Goal: Task Accomplishment & Management: Manage account settings

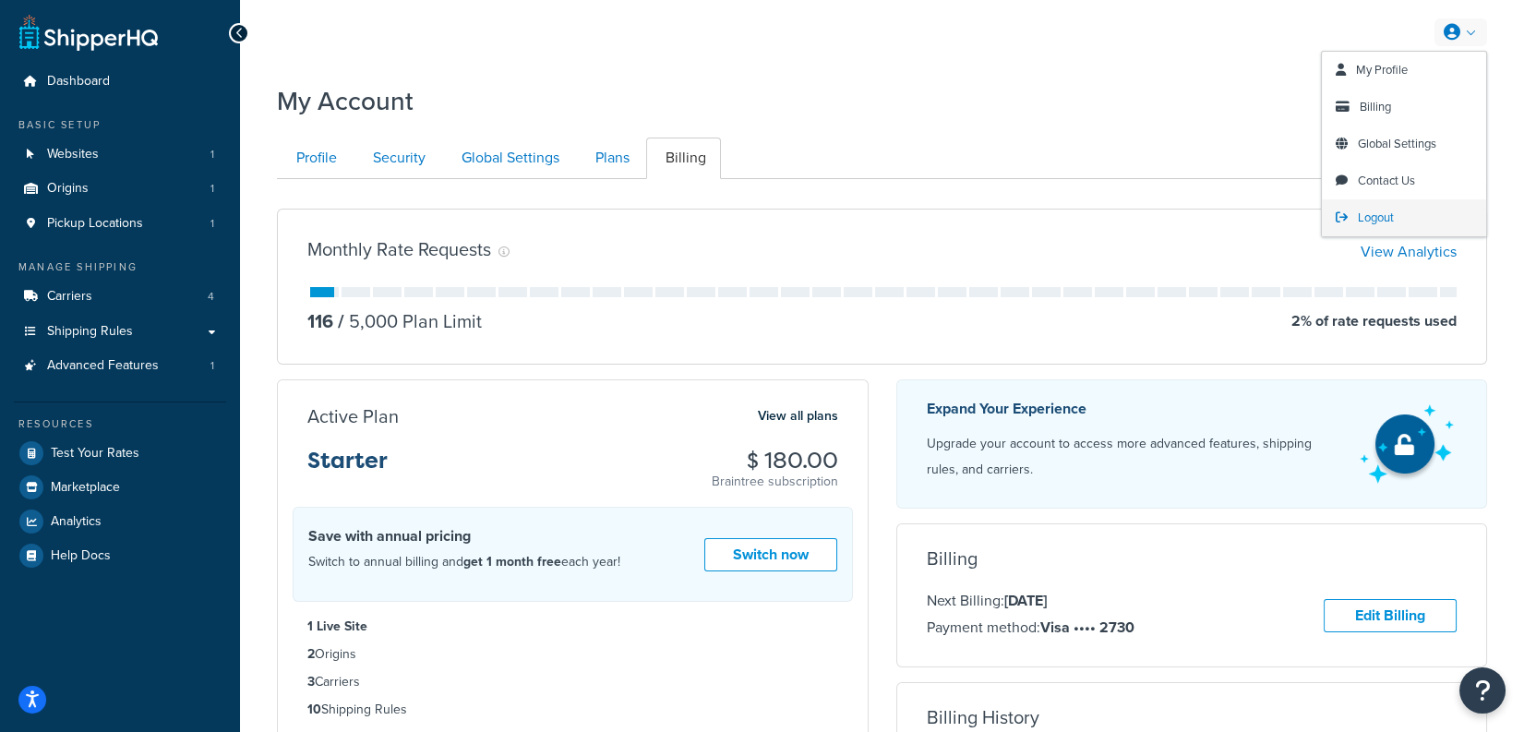
click at [1374, 213] on span "Logout" at bounding box center [1376, 218] width 36 height 18
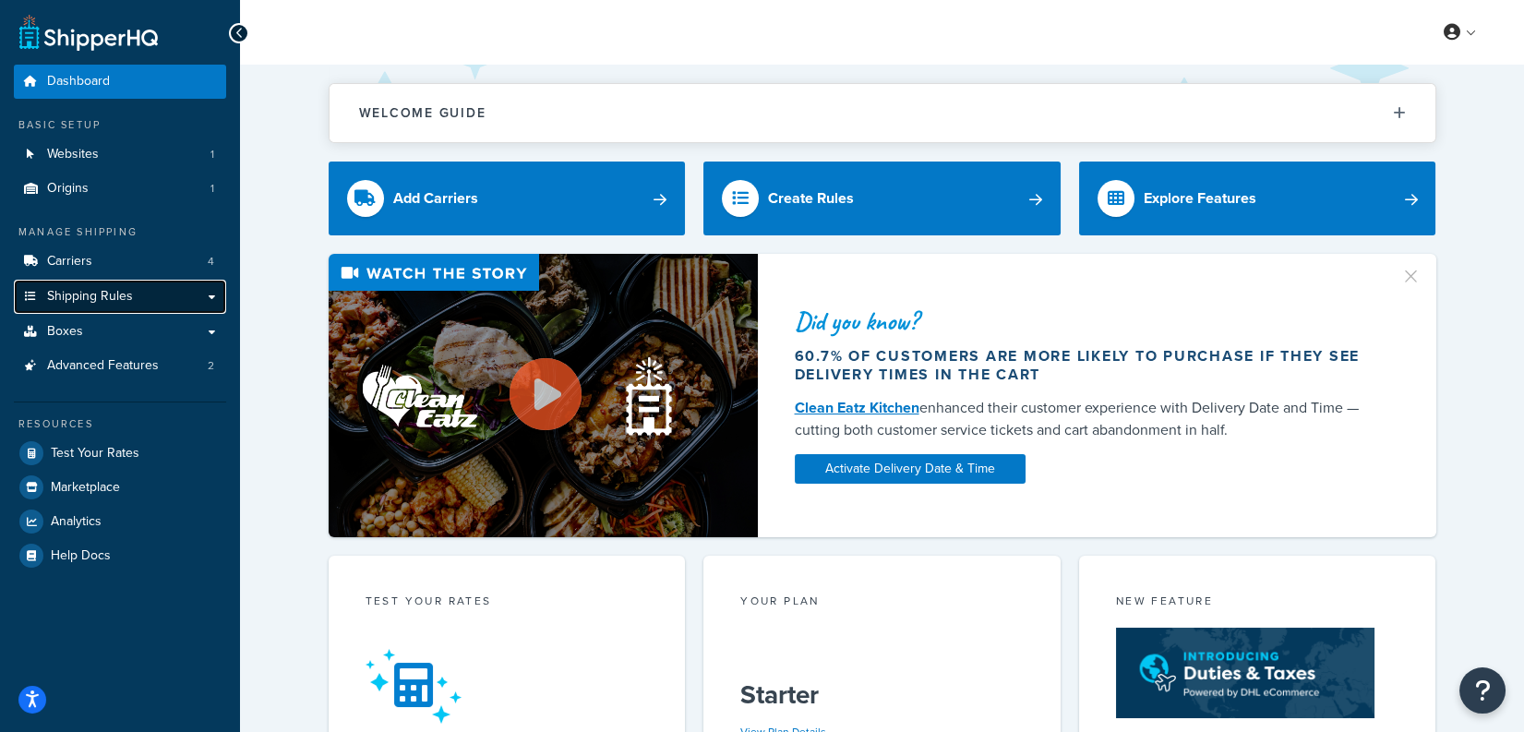
click at [134, 298] on link "Shipping Rules" at bounding box center [120, 297] width 212 height 34
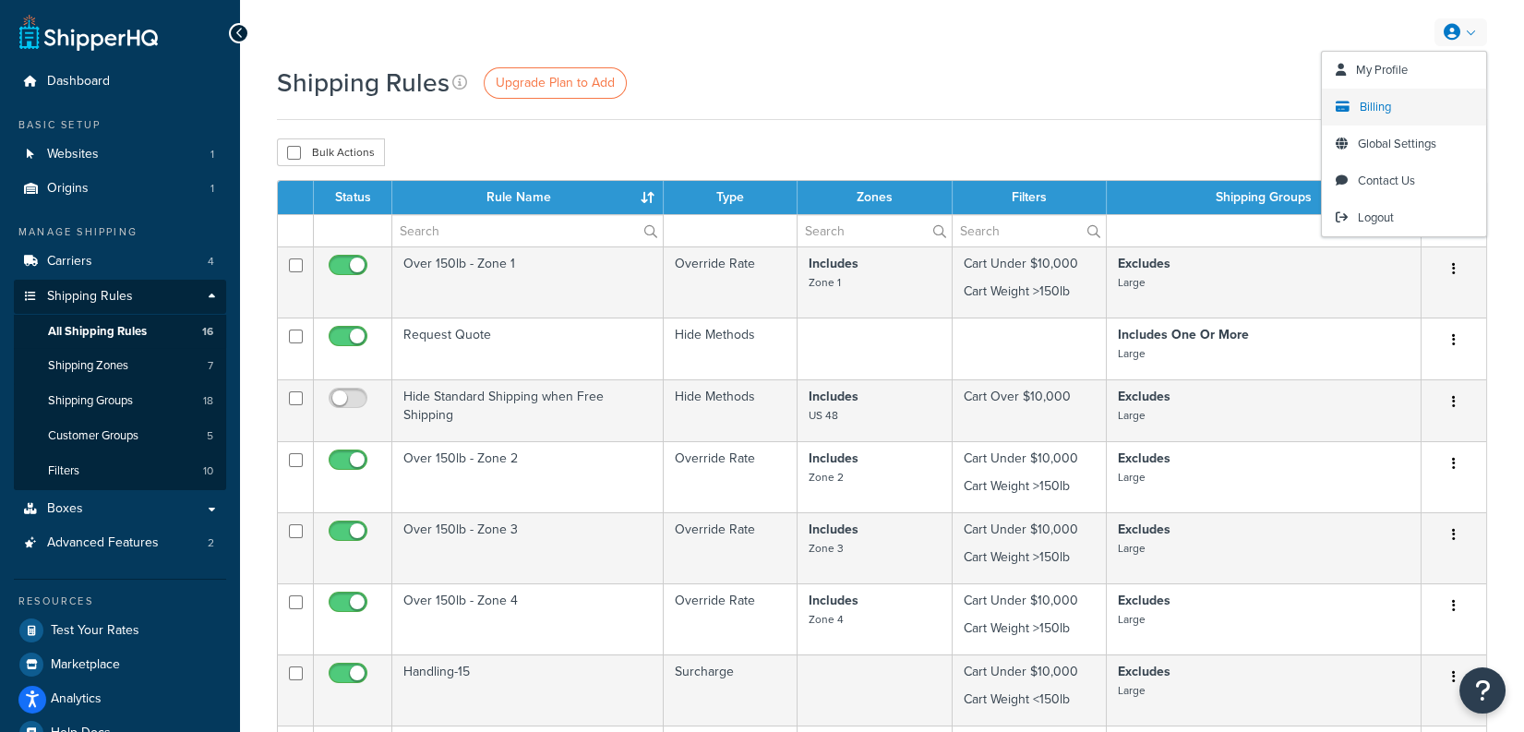
click at [1377, 115] on link "Billing" at bounding box center [1404, 107] width 164 height 37
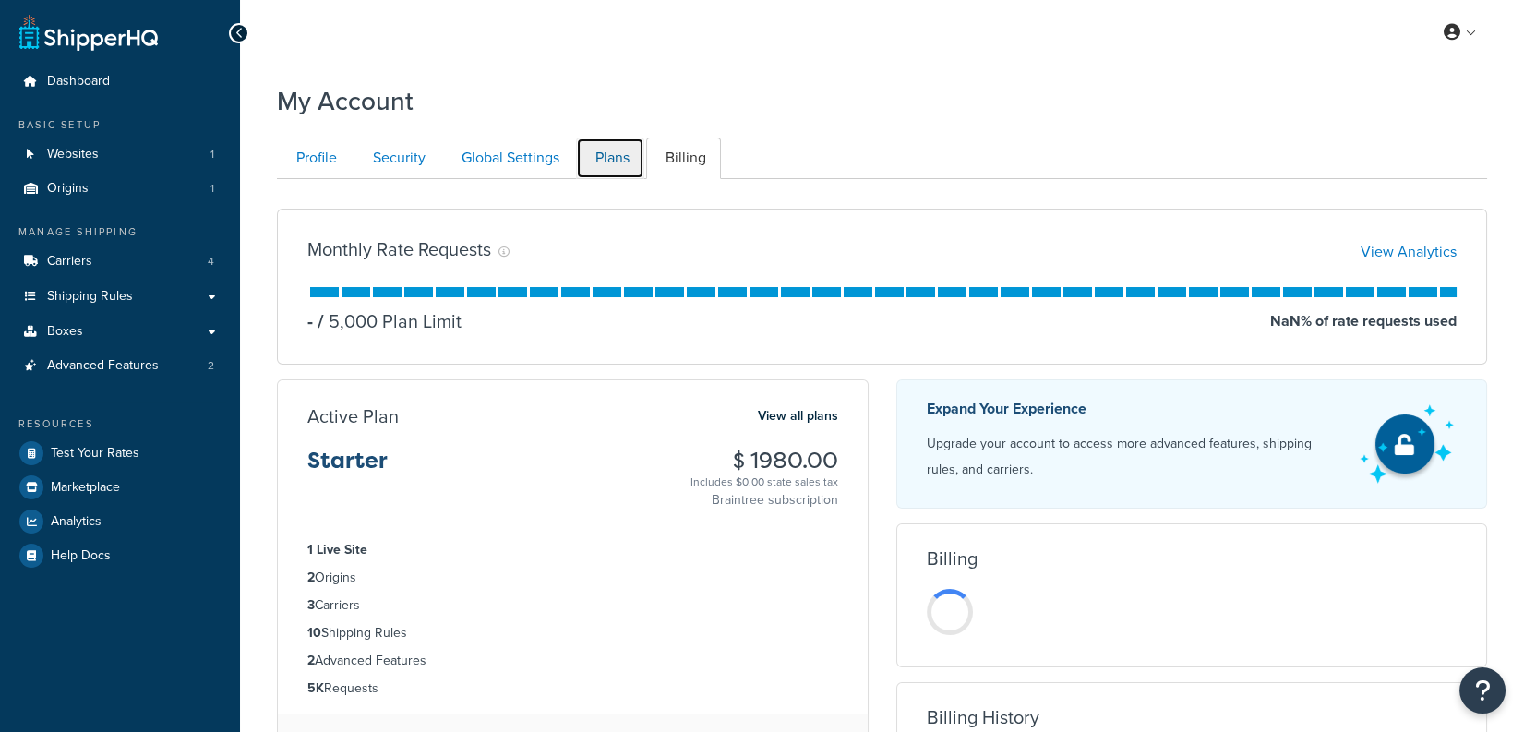
click at [616, 142] on link "Plans" at bounding box center [610, 159] width 68 height 42
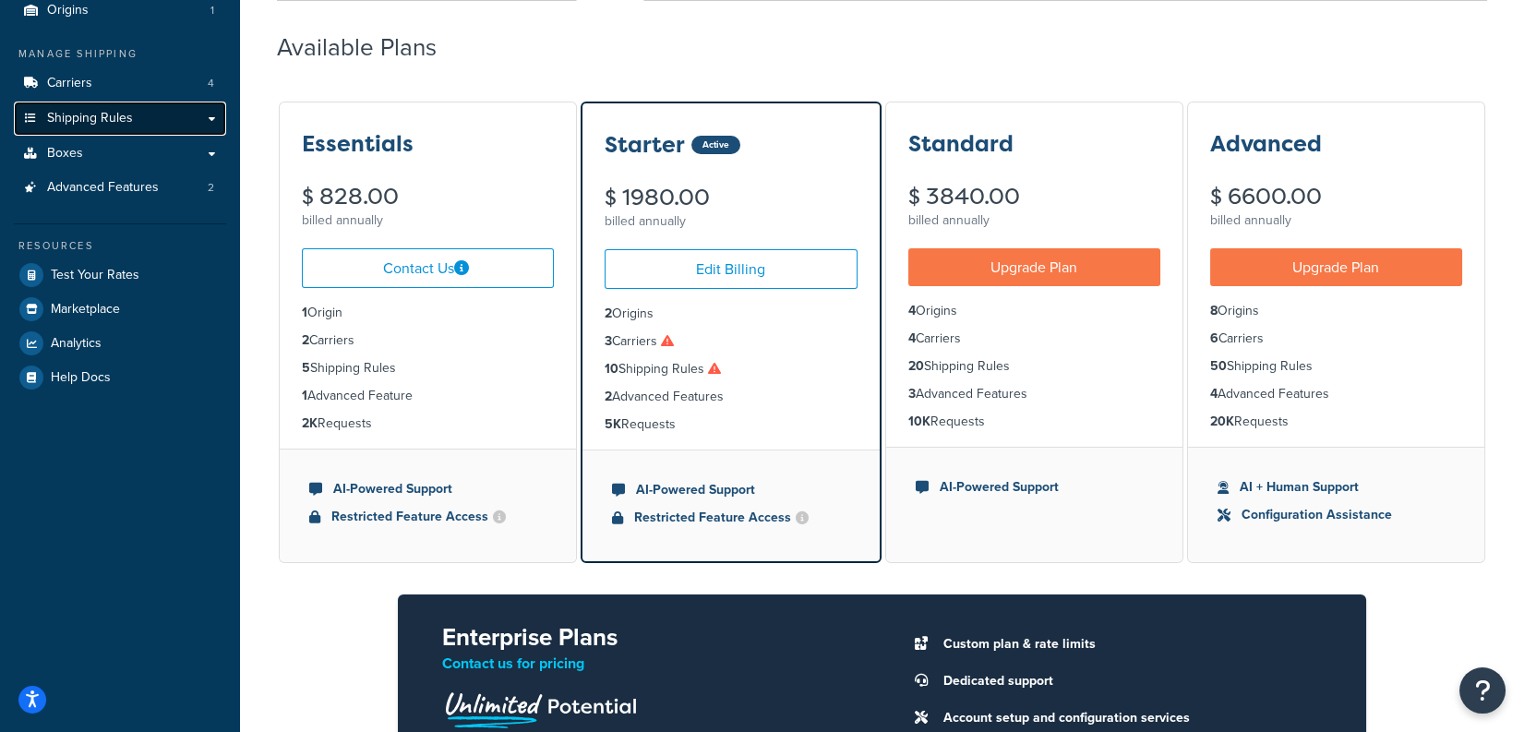
click at [155, 120] on link "Shipping Rules" at bounding box center [120, 119] width 212 height 34
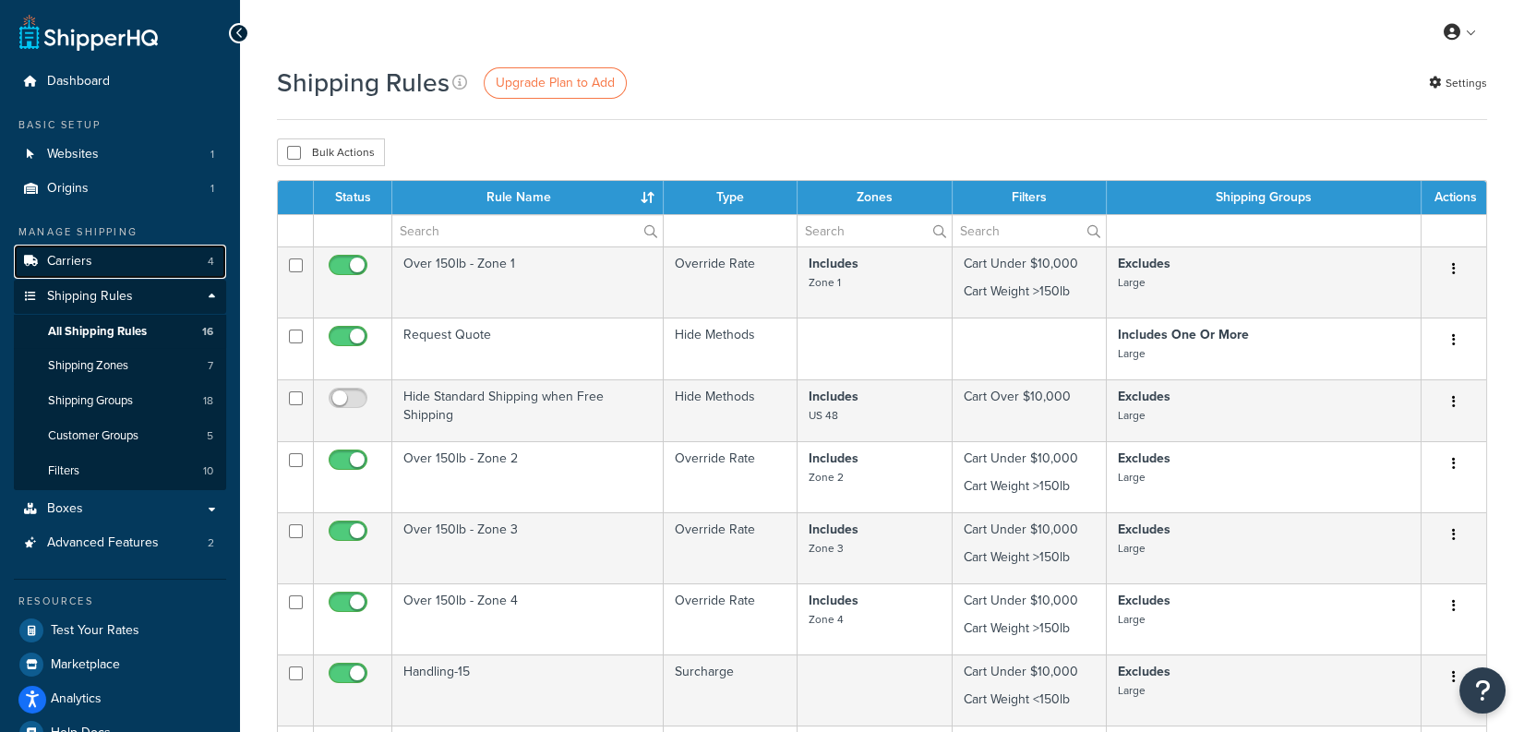
click at [145, 274] on link "Carriers 4" at bounding box center [120, 262] width 212 height 34
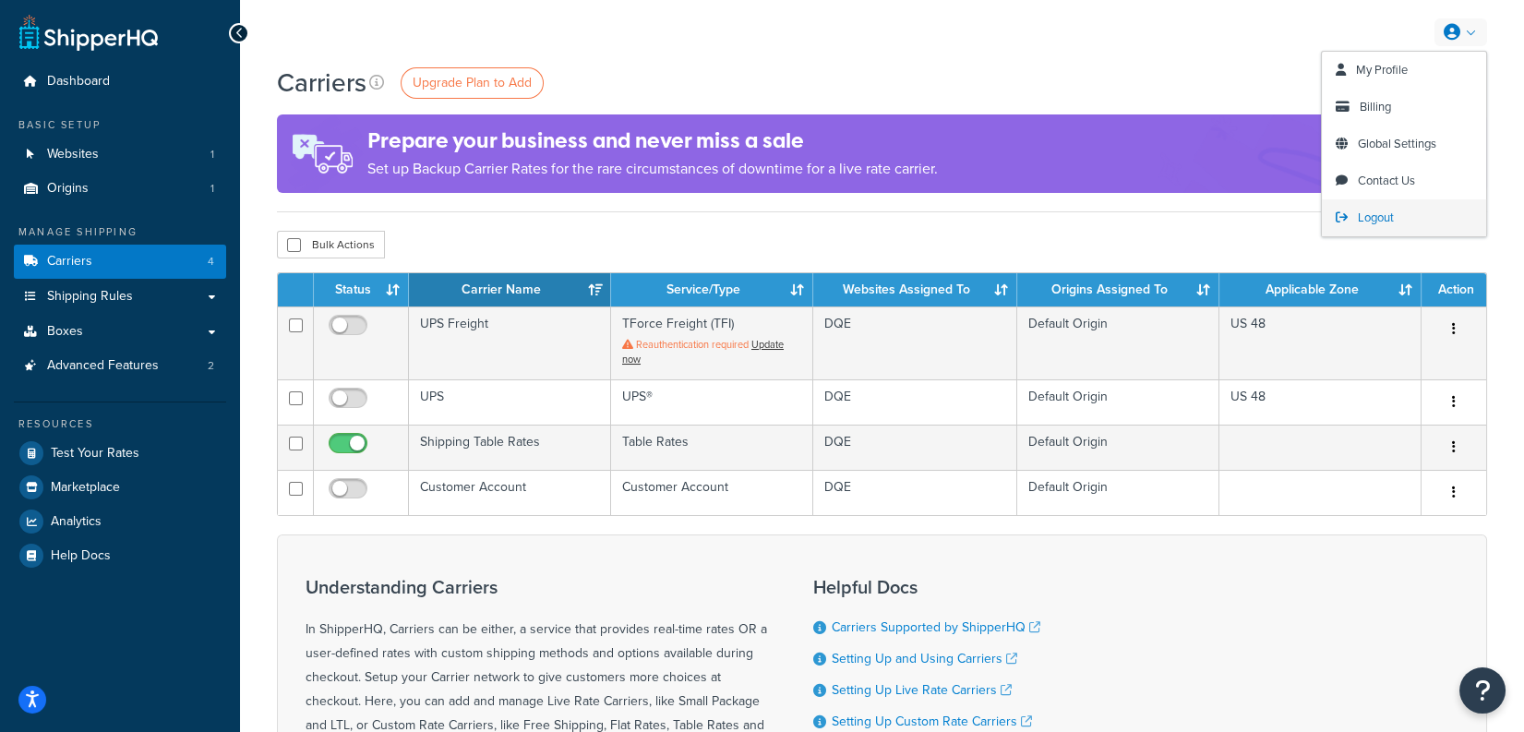
click at [1403, 211] on link "Logout" at bounding box center [1404, 217] width 164 height 37
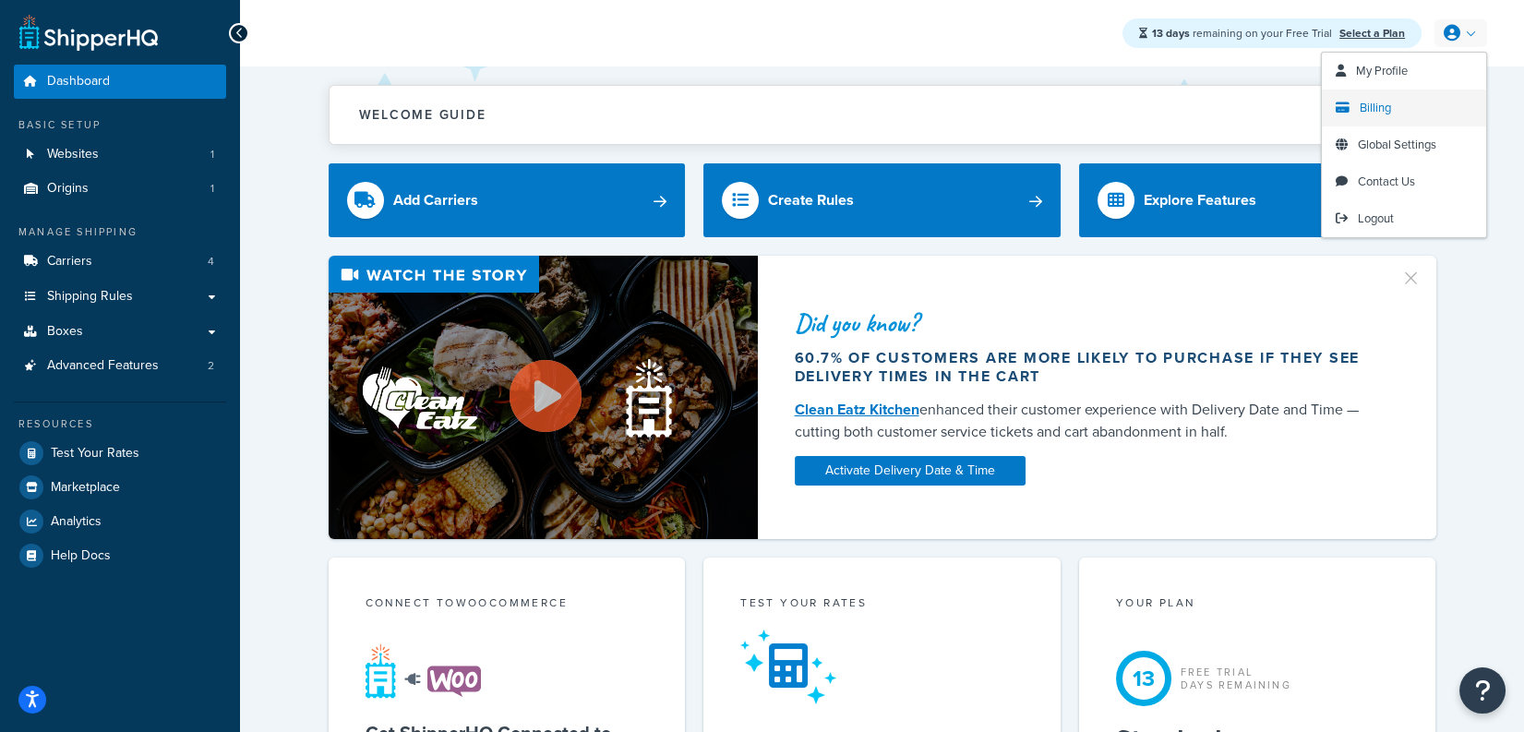
click at [1403, 101] on link "Billing" at bounding box center [1404, 108] width 164 height 37
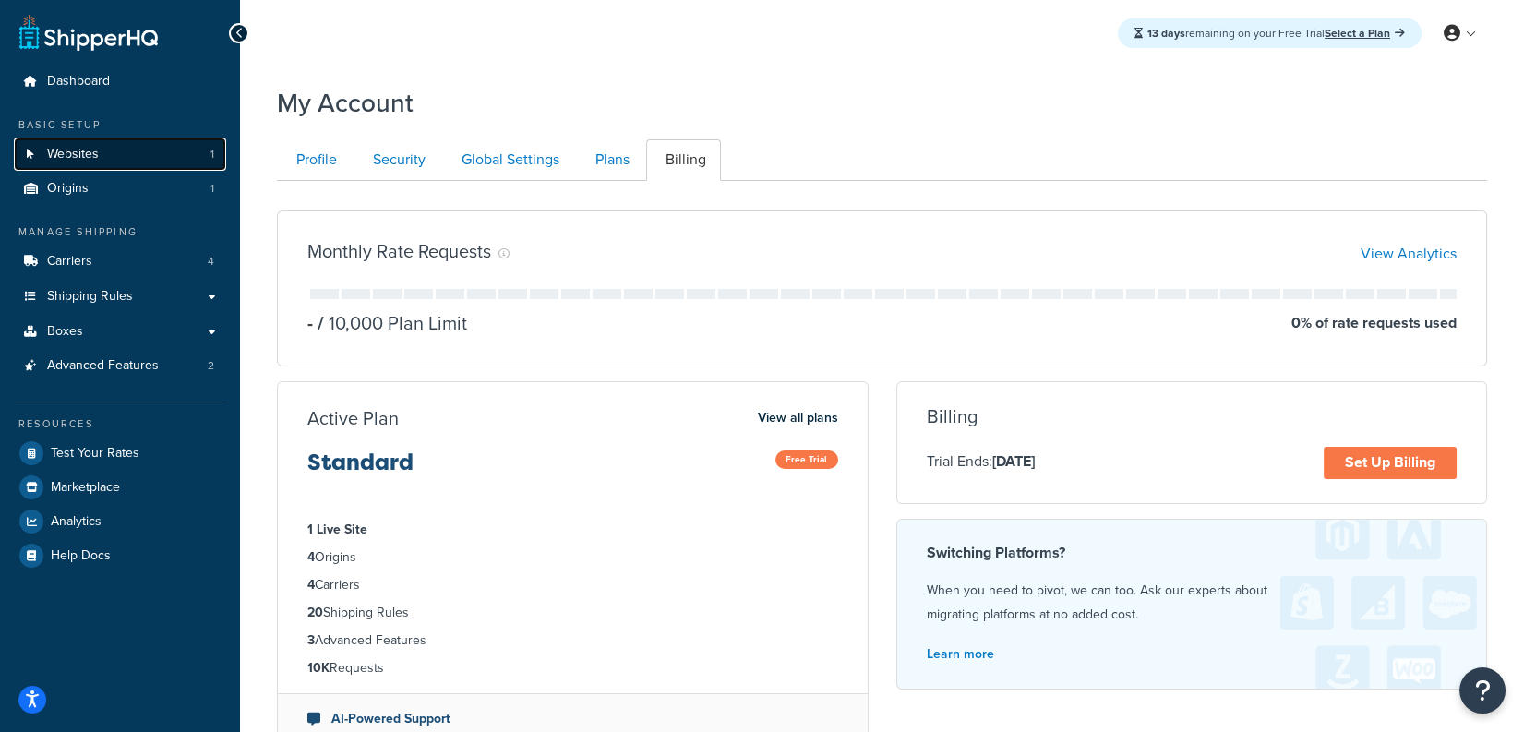
click at [89, 158] on span "Websites" at bounding box center [73, 155] width 52 height 16
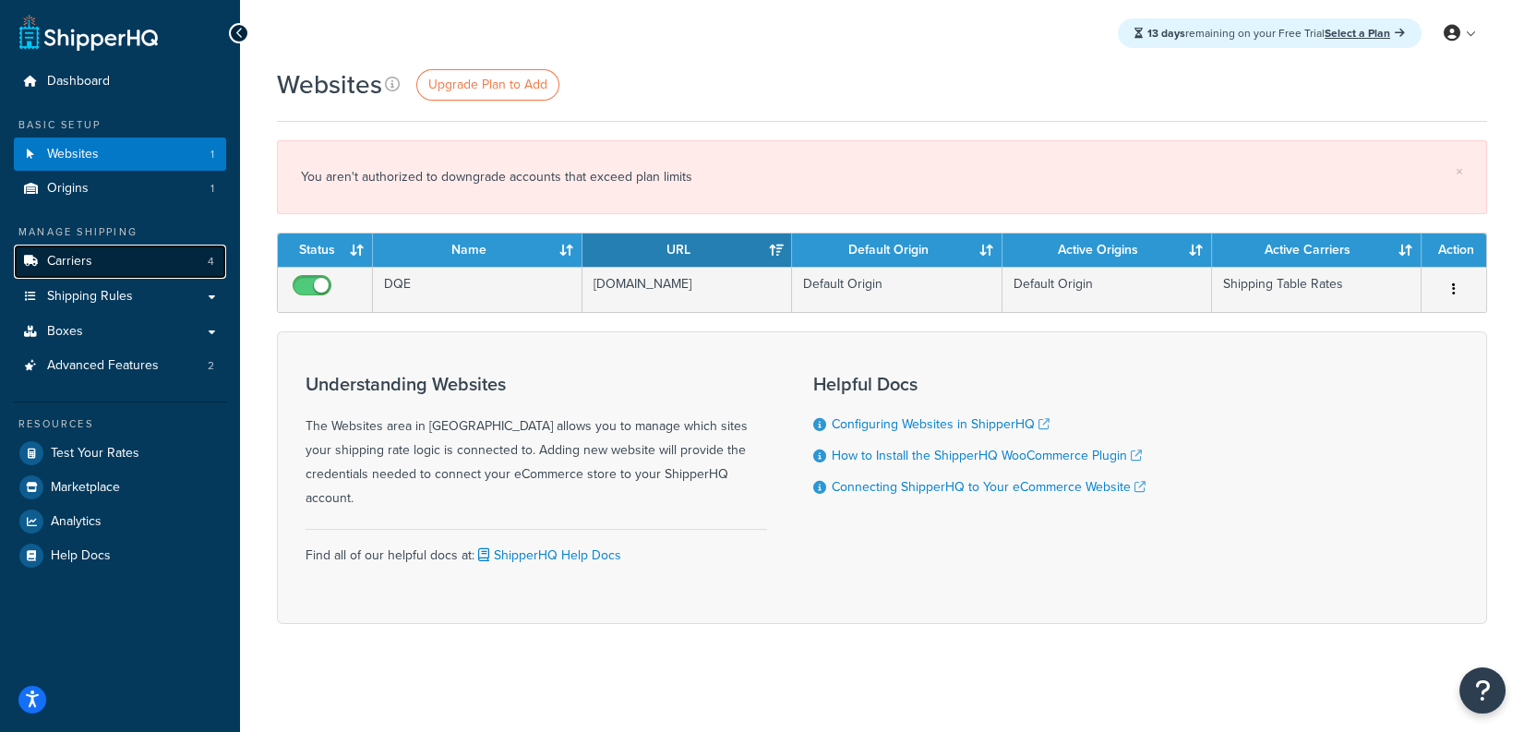
click at [139, 254] on link "Carriers 4" at bounding box center [120, 262] width 212 height 34
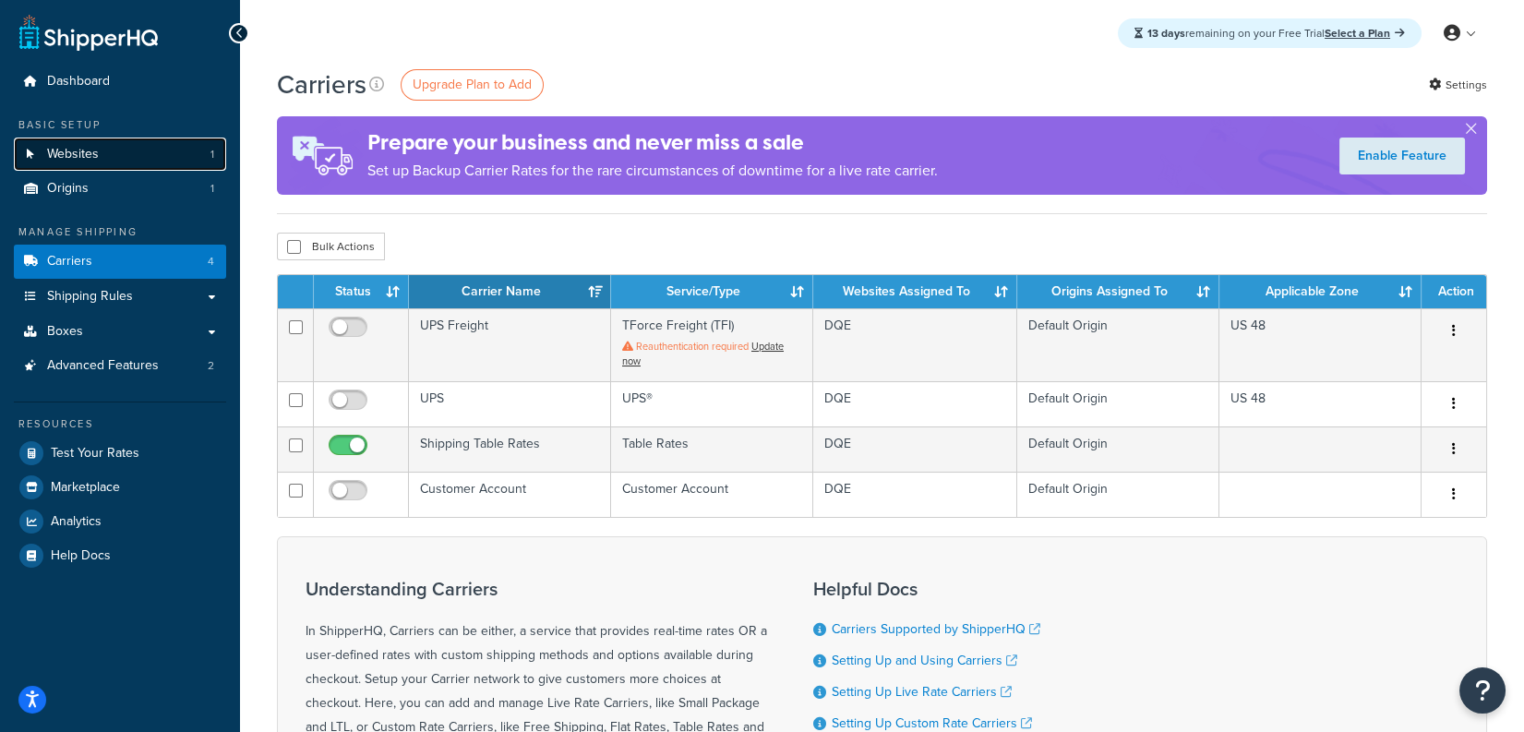
click at [132, 153] on link "Websites 1" at bounding box center [120, 155] width 212 height 34
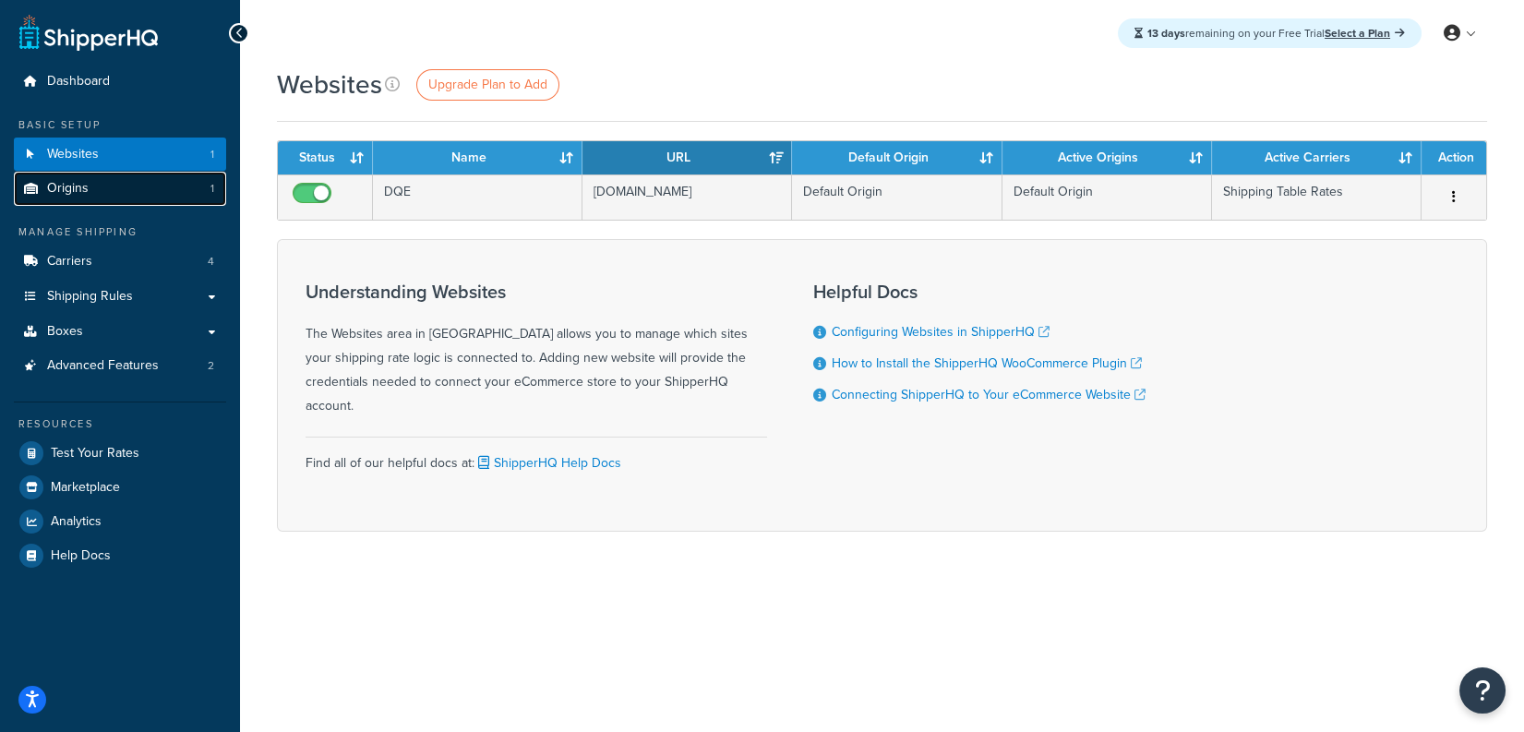
click at [148, 199] on link "Origins 1" at bounding box center [120, 189] width 212 height 34
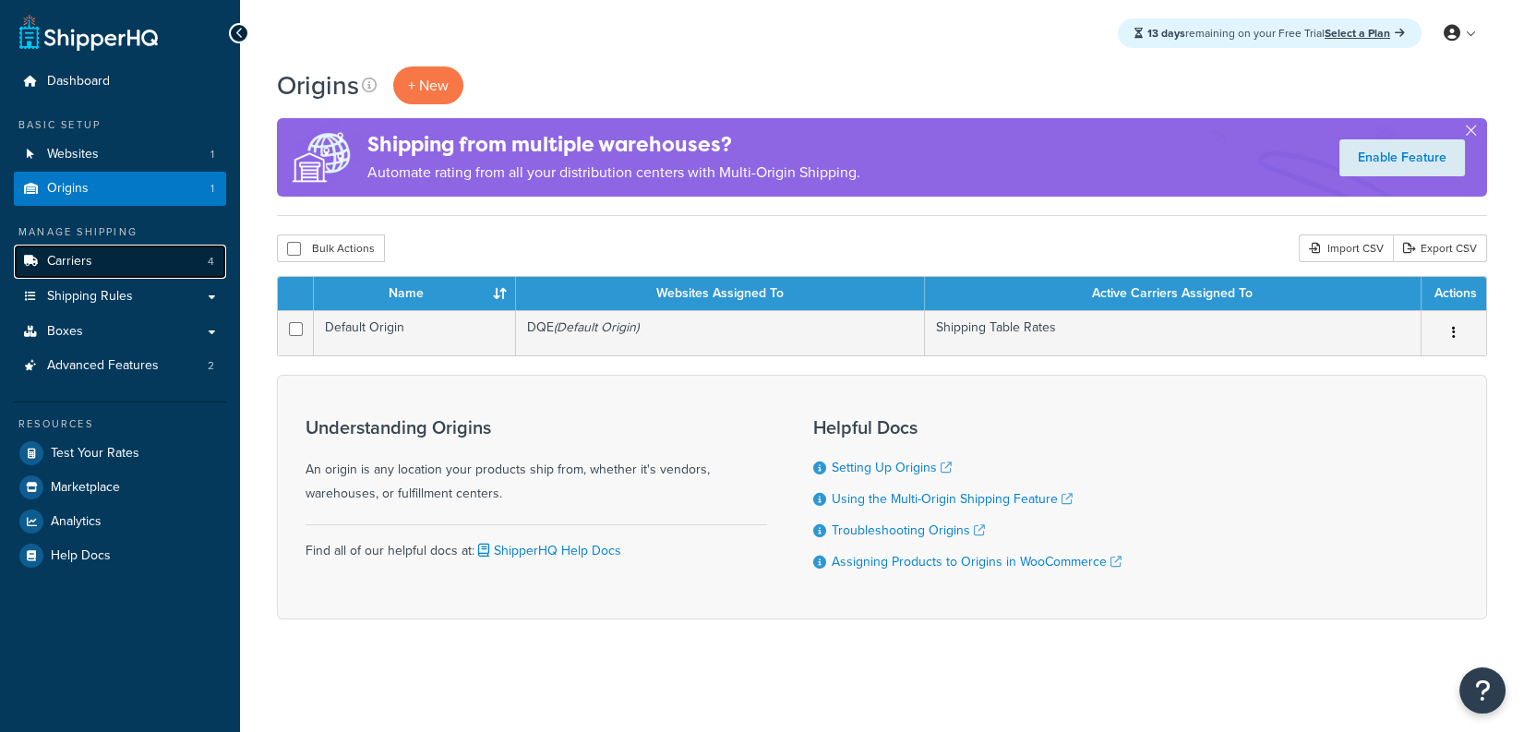
drag, startPoint x: 0, startPoint y: 0, endPoint x: 119, endPoint y: 261, distance: 287.2
click at [119, 261] on link "Carriers 4" at bounding box center [120, 262] width 212 height 34
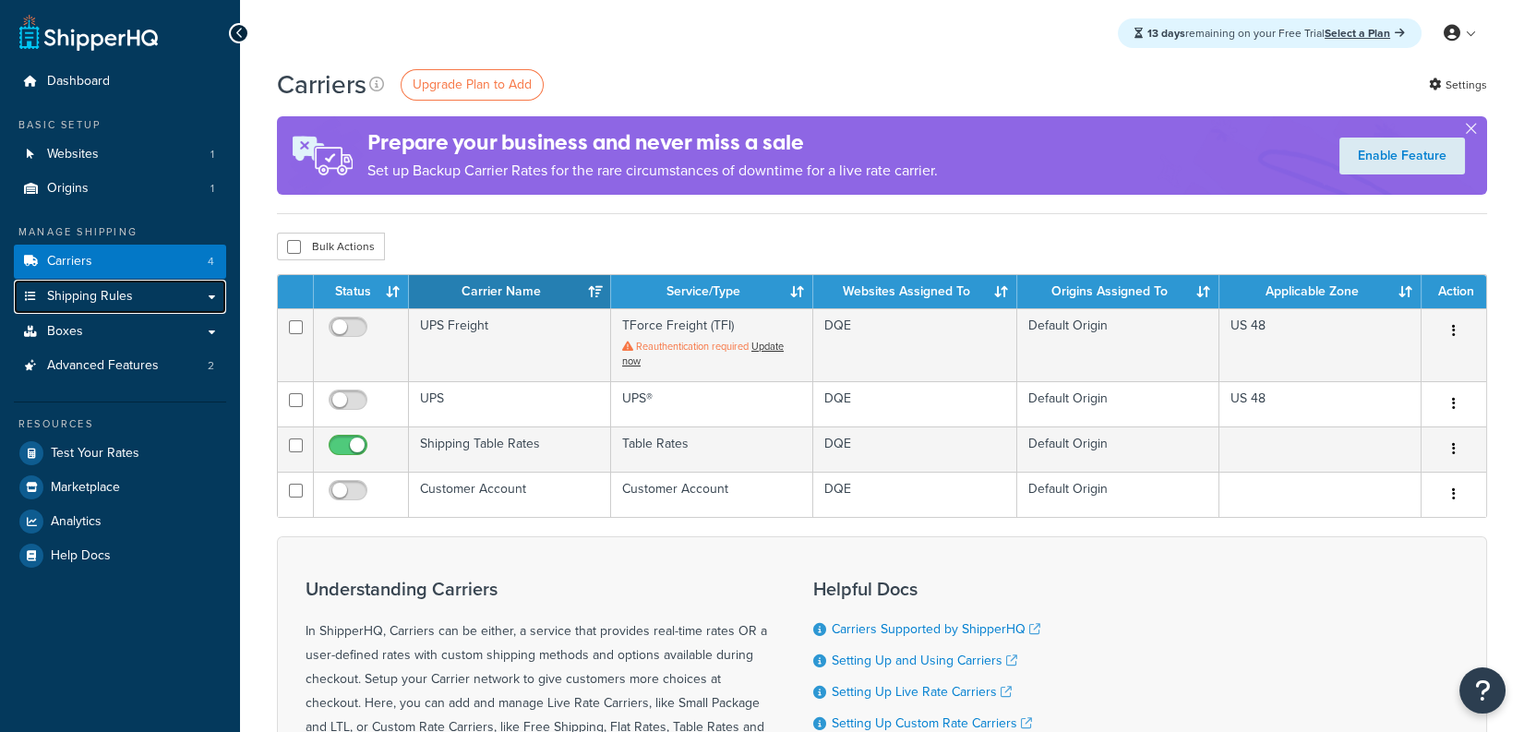
click at [122, 305] on span "Shipping Rules" at bounding box center [90, 297] width 86 height 16
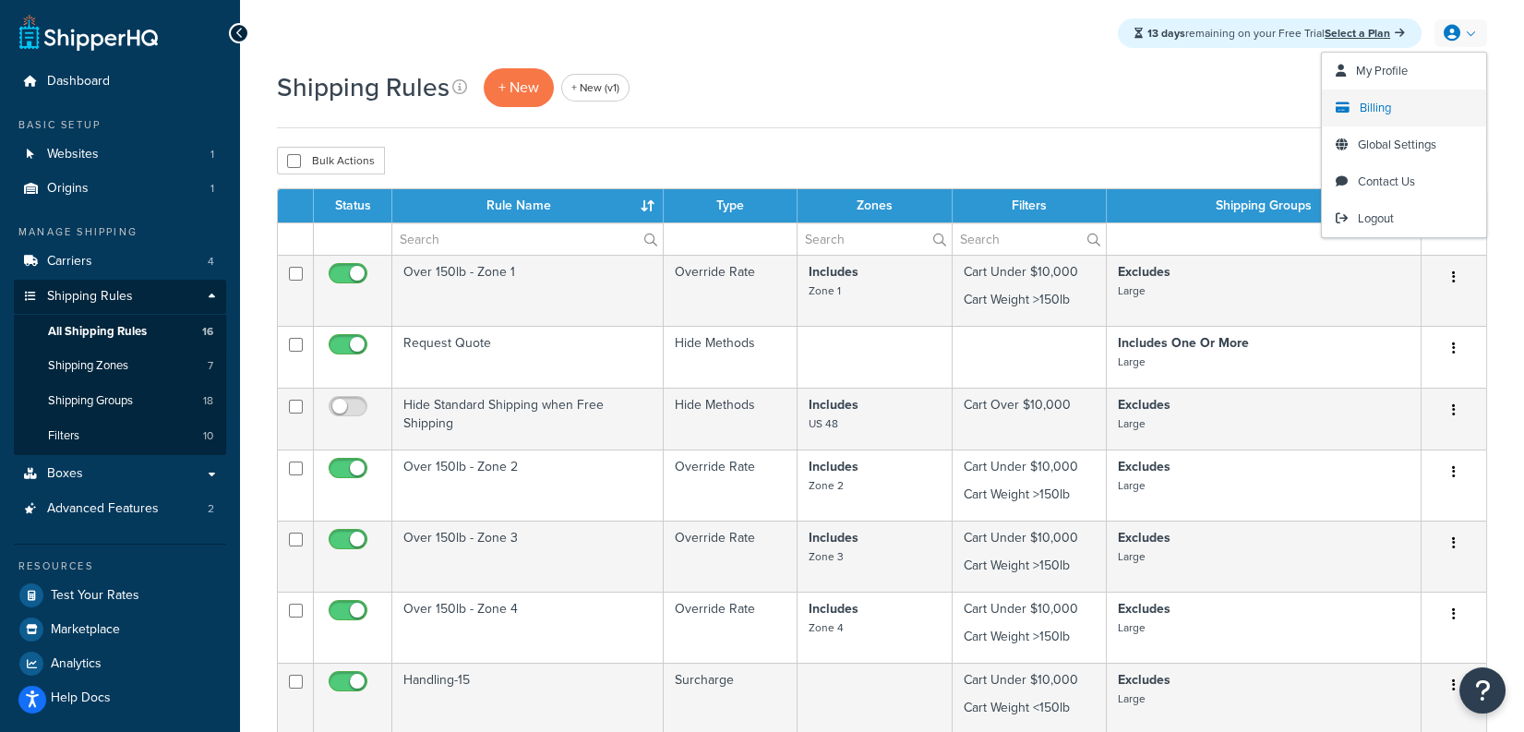
click at [1406, 99] on link "Billing" at bounding box center [1404, 108] width 164 height 37
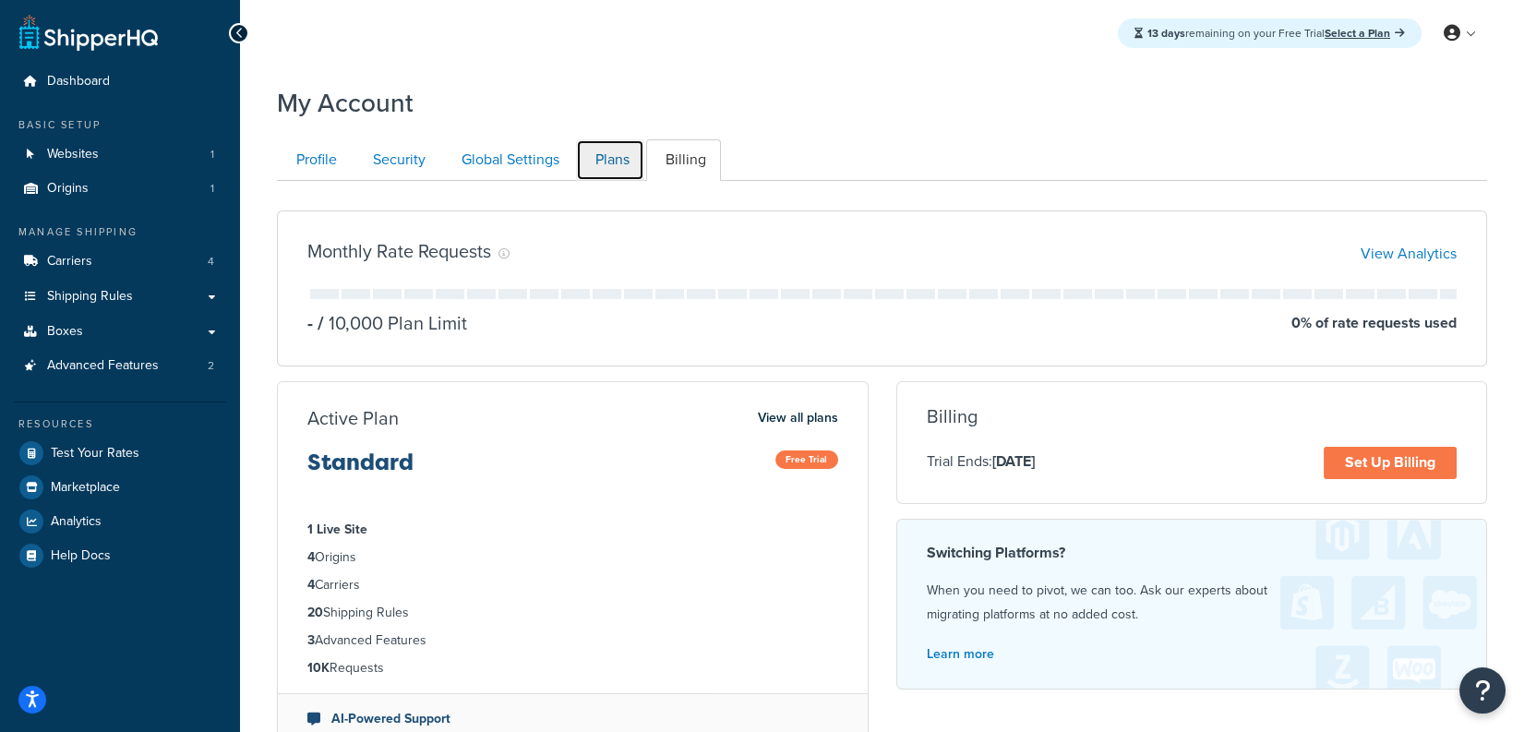
click at [596, 170] on link "Plans" at bounding box center [610, 160] width 68 height 42
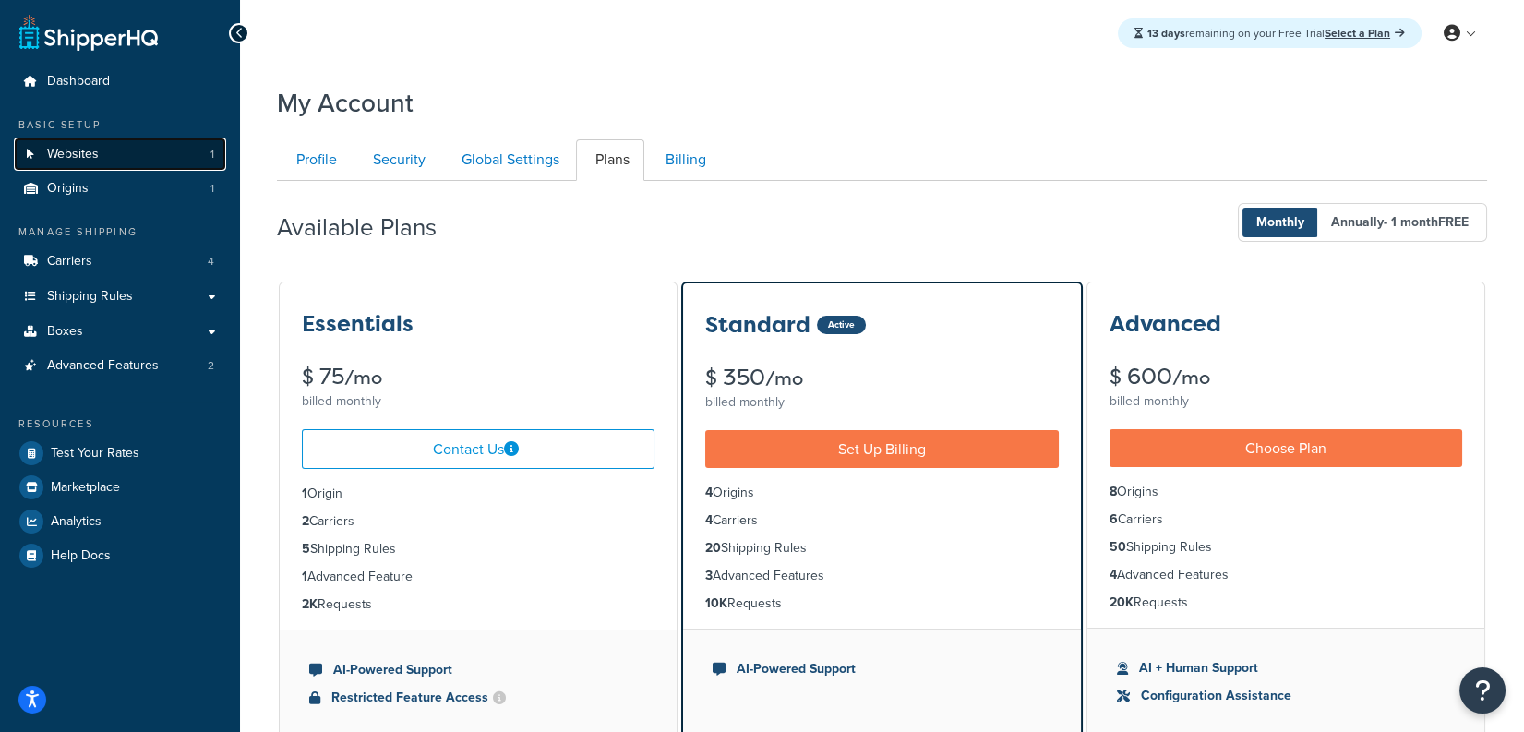
click at [212, 163] on link "Websites 1" at bounding box center [120, 155] width 212 height 34
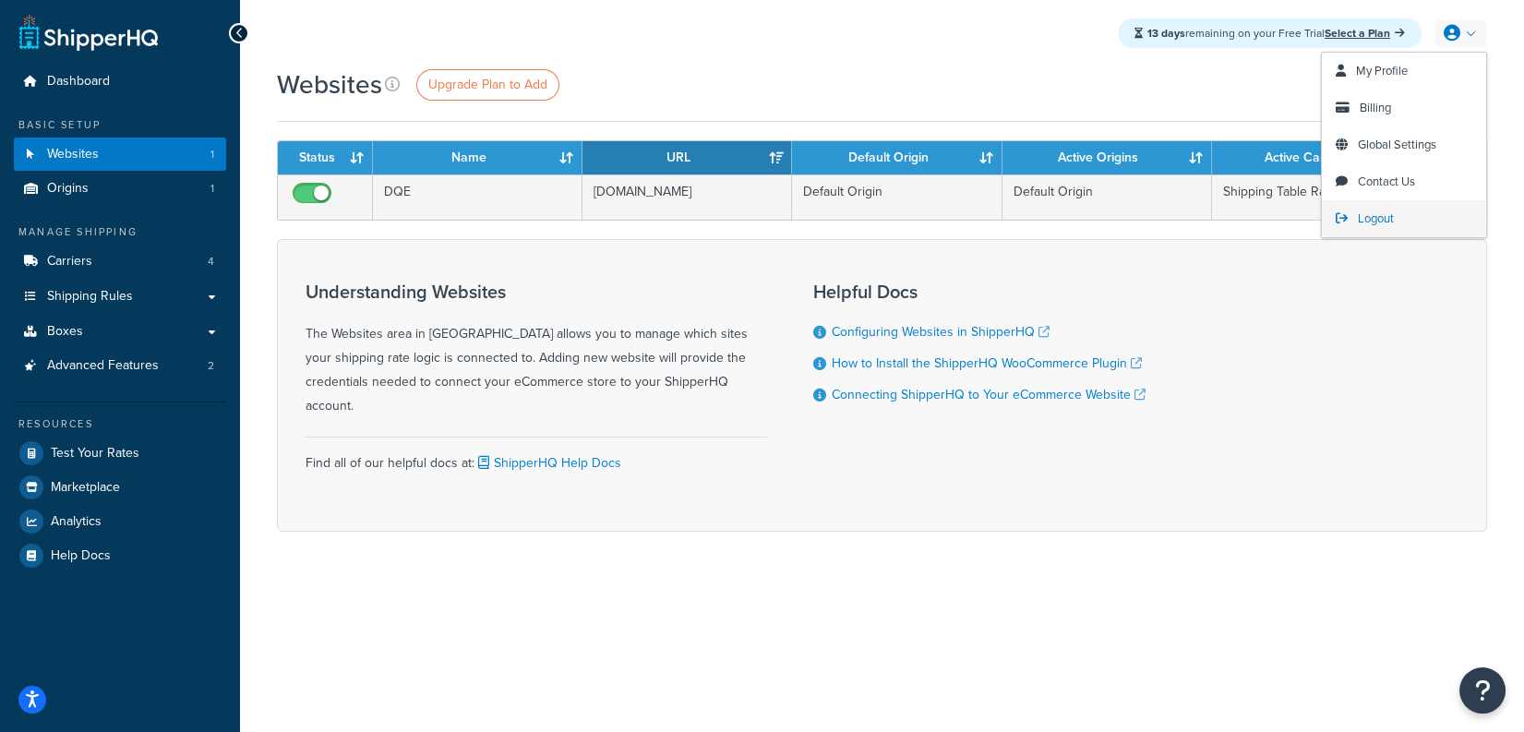
click at [1405, 212] on link "Logout" at bounding box center [1404, 218] width 164 height 37
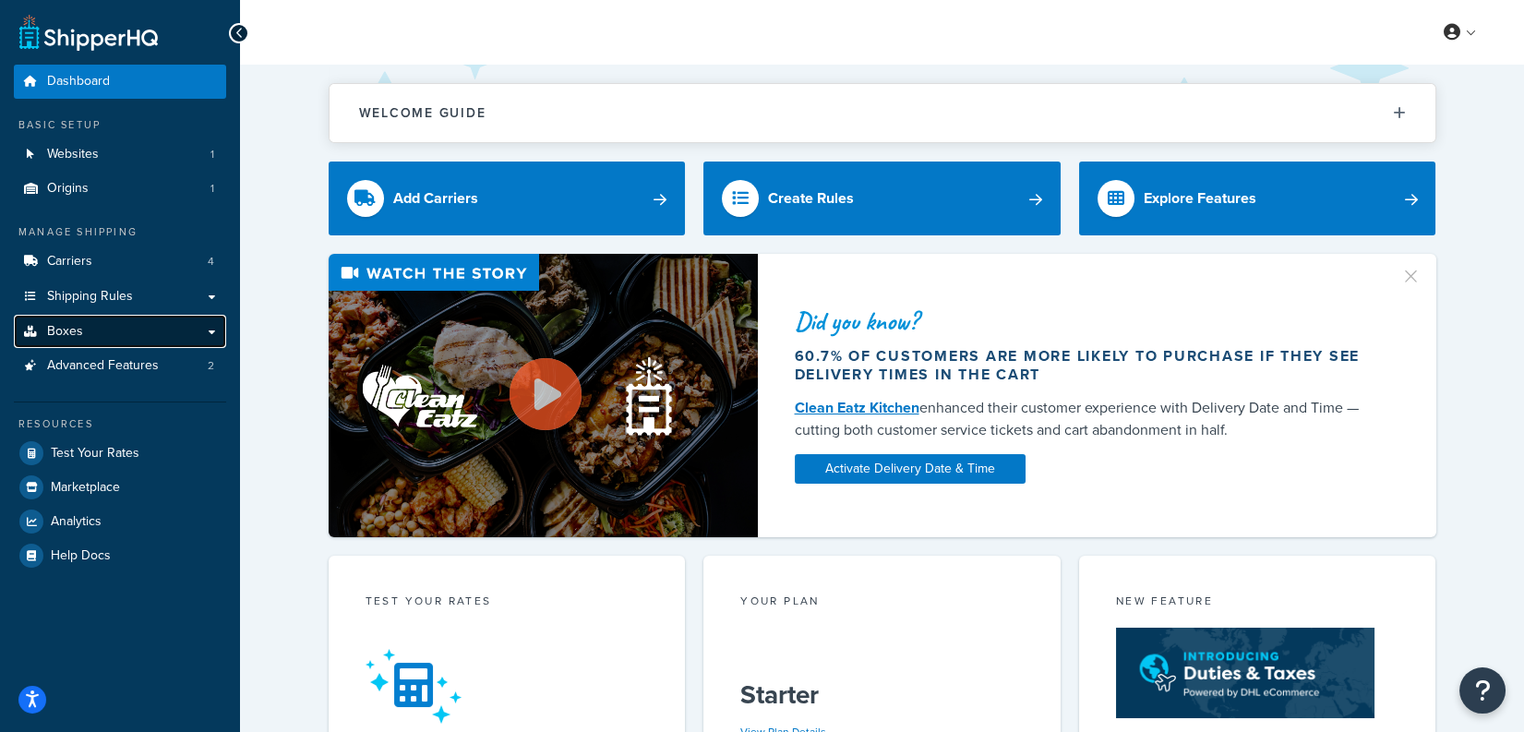
click at [161, 331] on link "Boxes" at bounding box center [120, 332] width 212 height 34
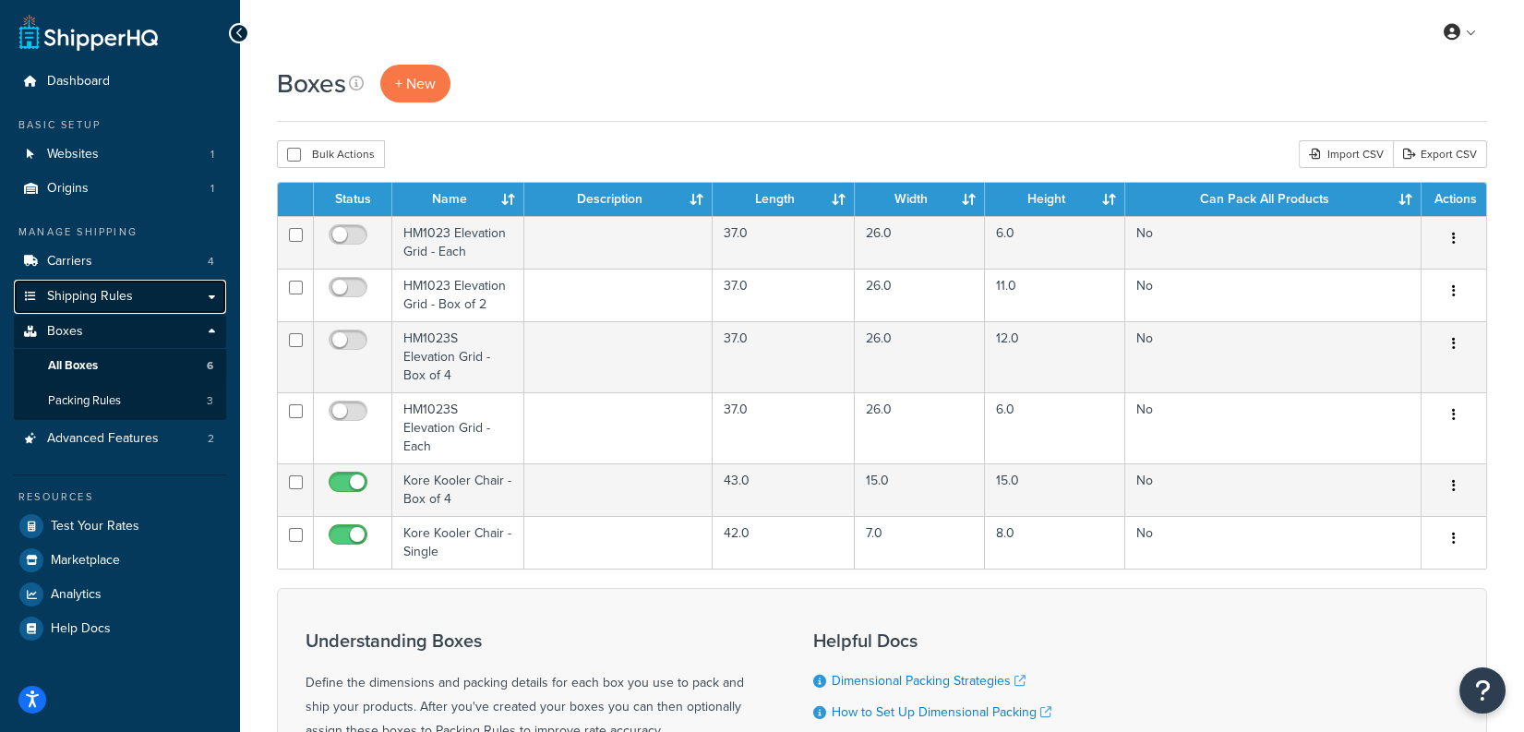
click at [188, 294] on link "Shipping Rules" at bounding box center [120, 297] width 212 height 34
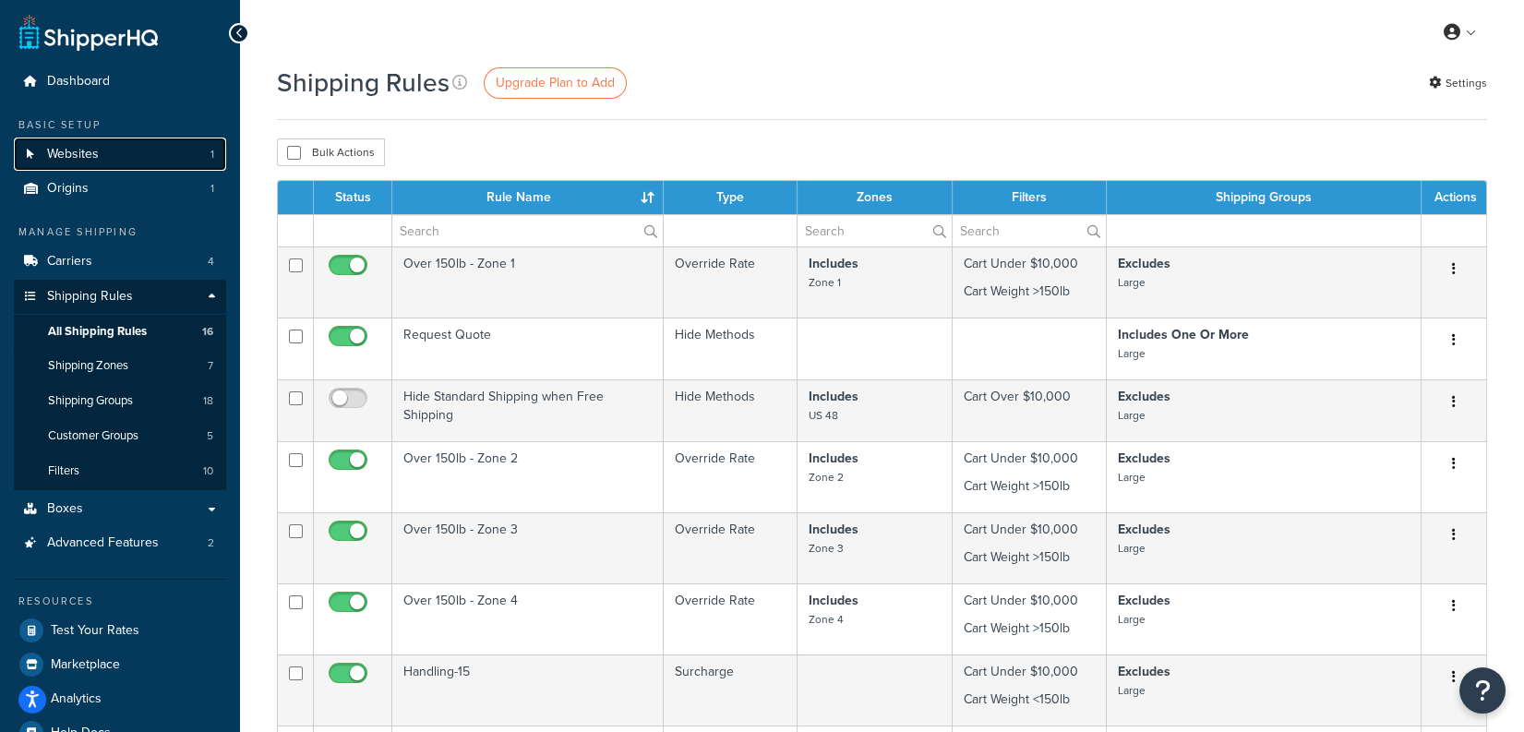
click at [139, 163] on link "Websites 1" at bounding box center [120, 155] width 212 height 34
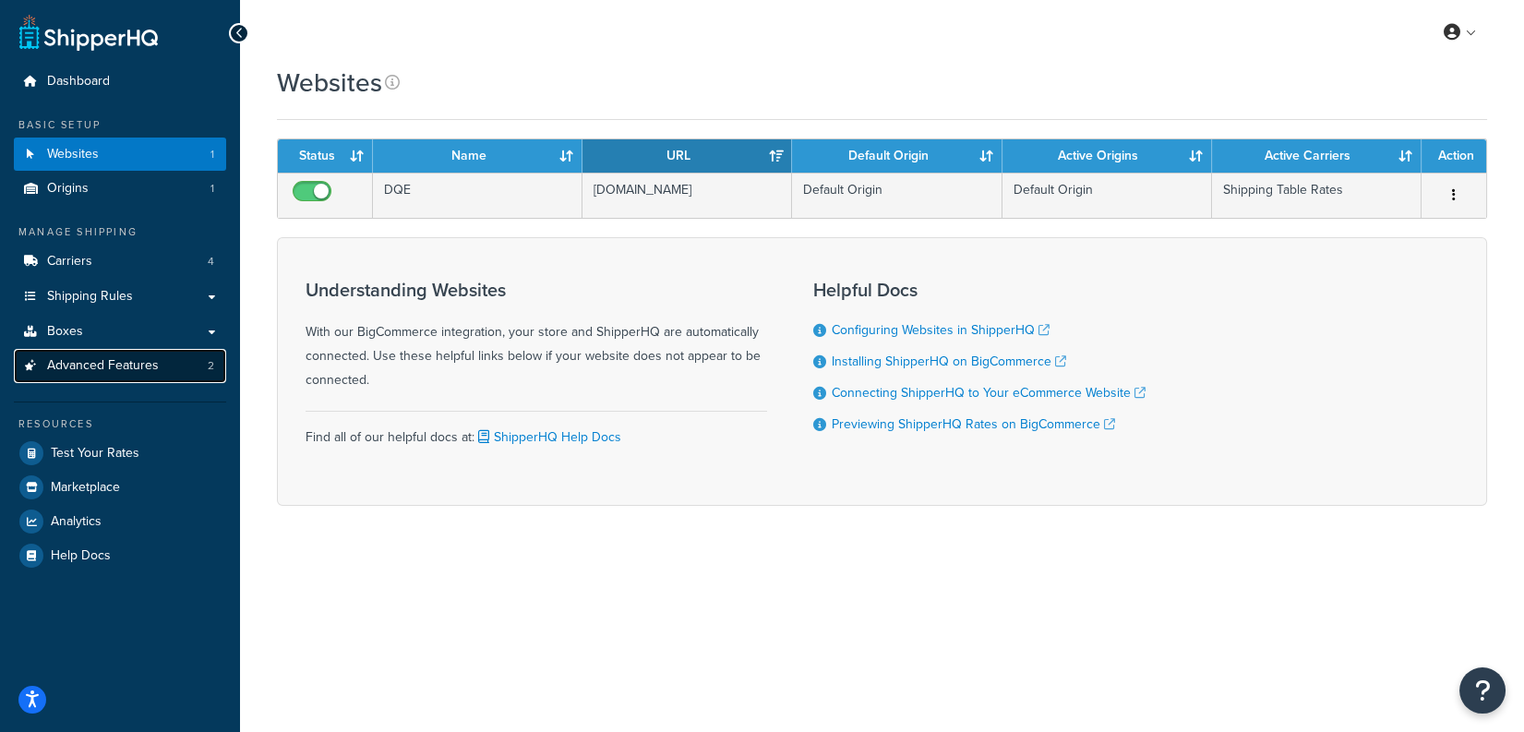
click at [199, 362] on link "Advanced Features 2" at bounding box center [120, 366] width 212 height 34
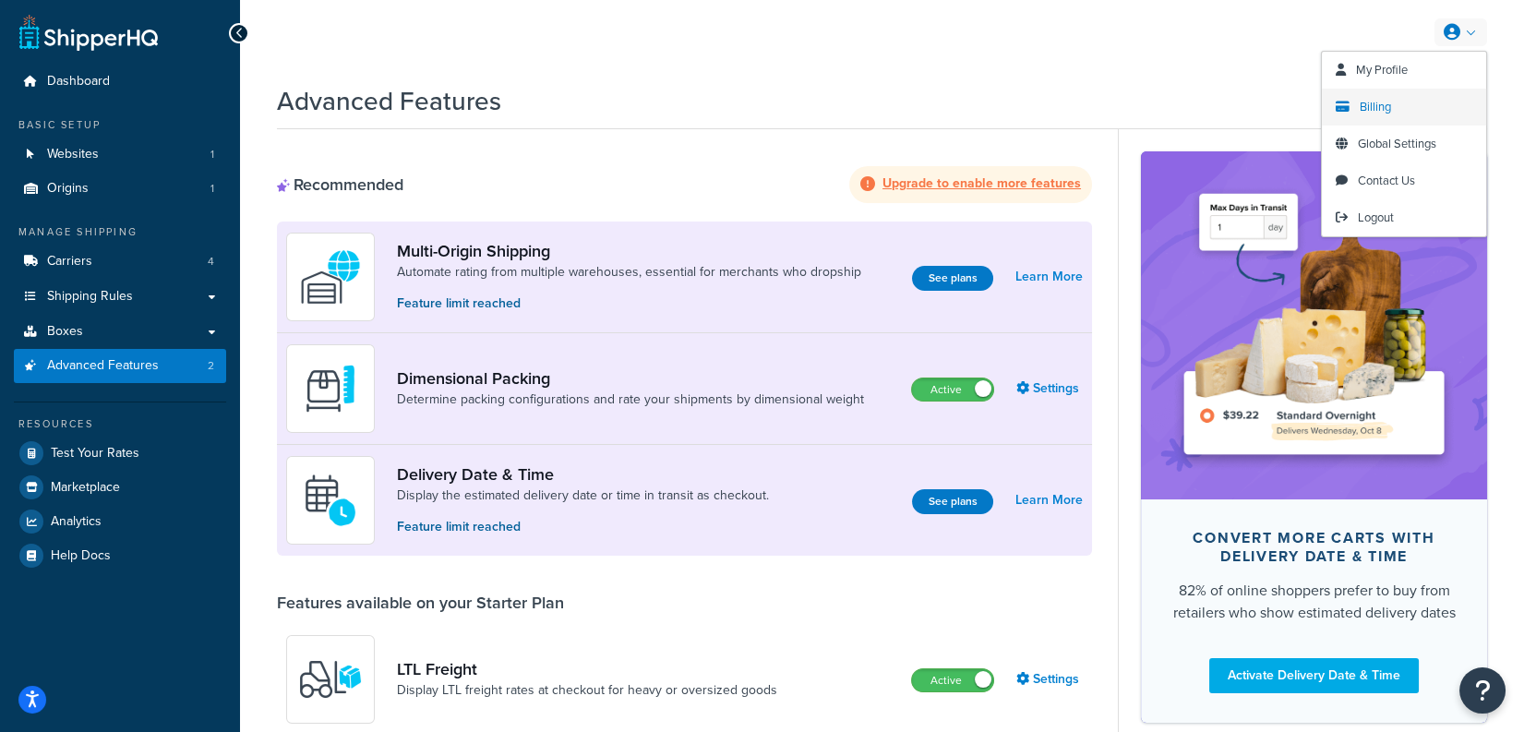
click at [1402, 103] on link "Billing" at bounding box center [1404, 107] width 164 height 37
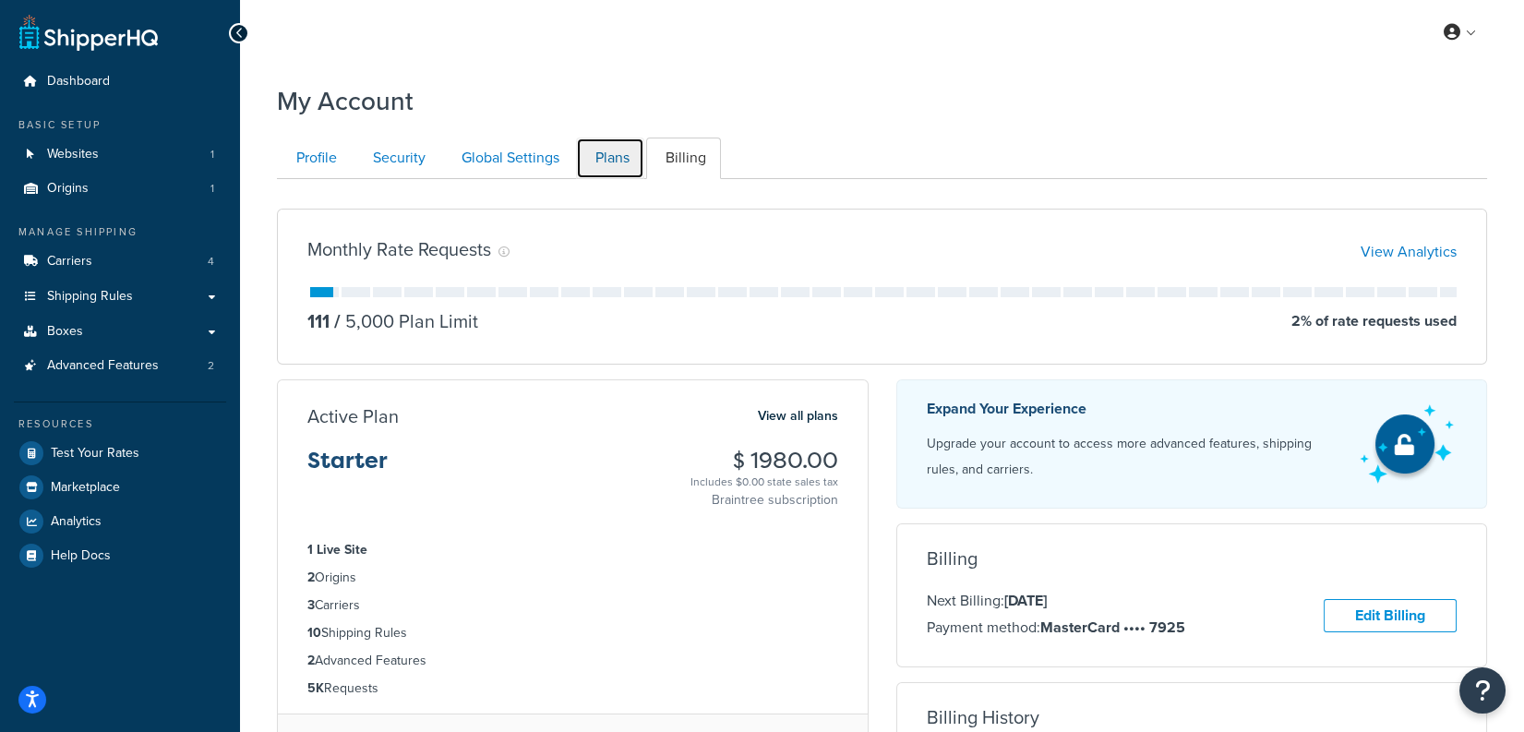
click at [603, 165] on link "Plans" at bounding box center [610, 159] width 68 height 42
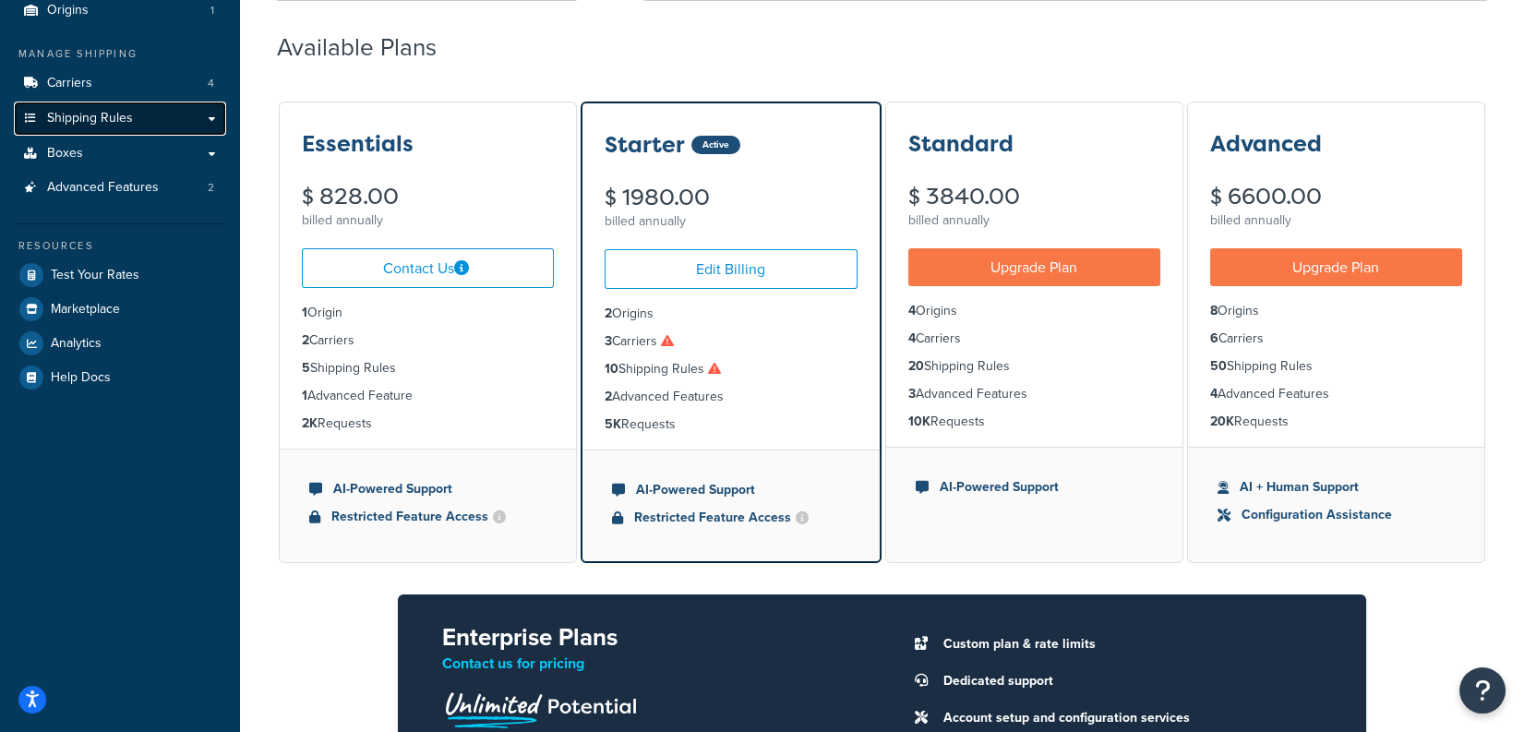
click at [154, 127] on link "Shipping Rules" at bounding box center [120, 119] width 212 height 34
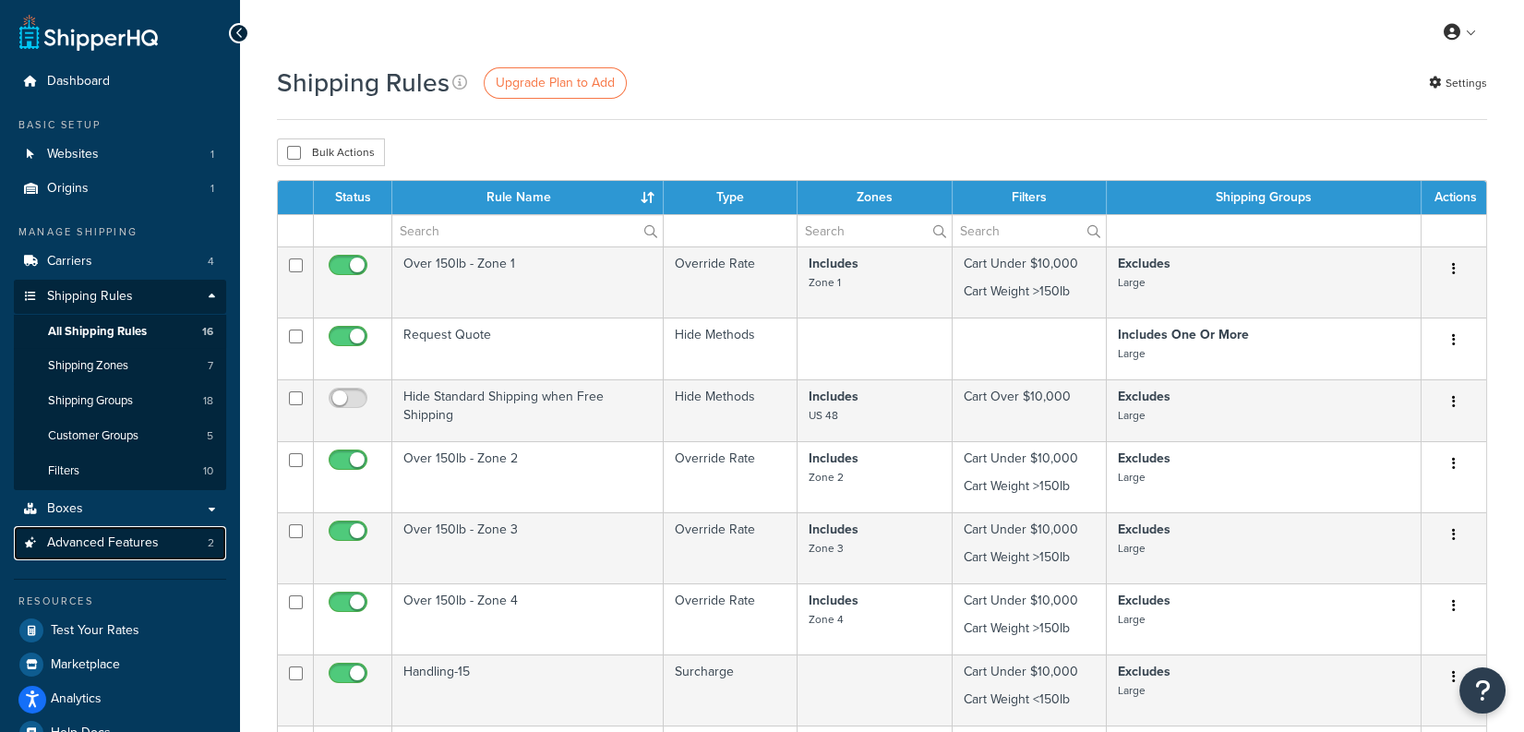
click at [166, 542] on link "Advanced Features 2" at bounding box center [120, 543] width 212 height 34
